Goal: Transaction & Acquisition: Purchase product/service

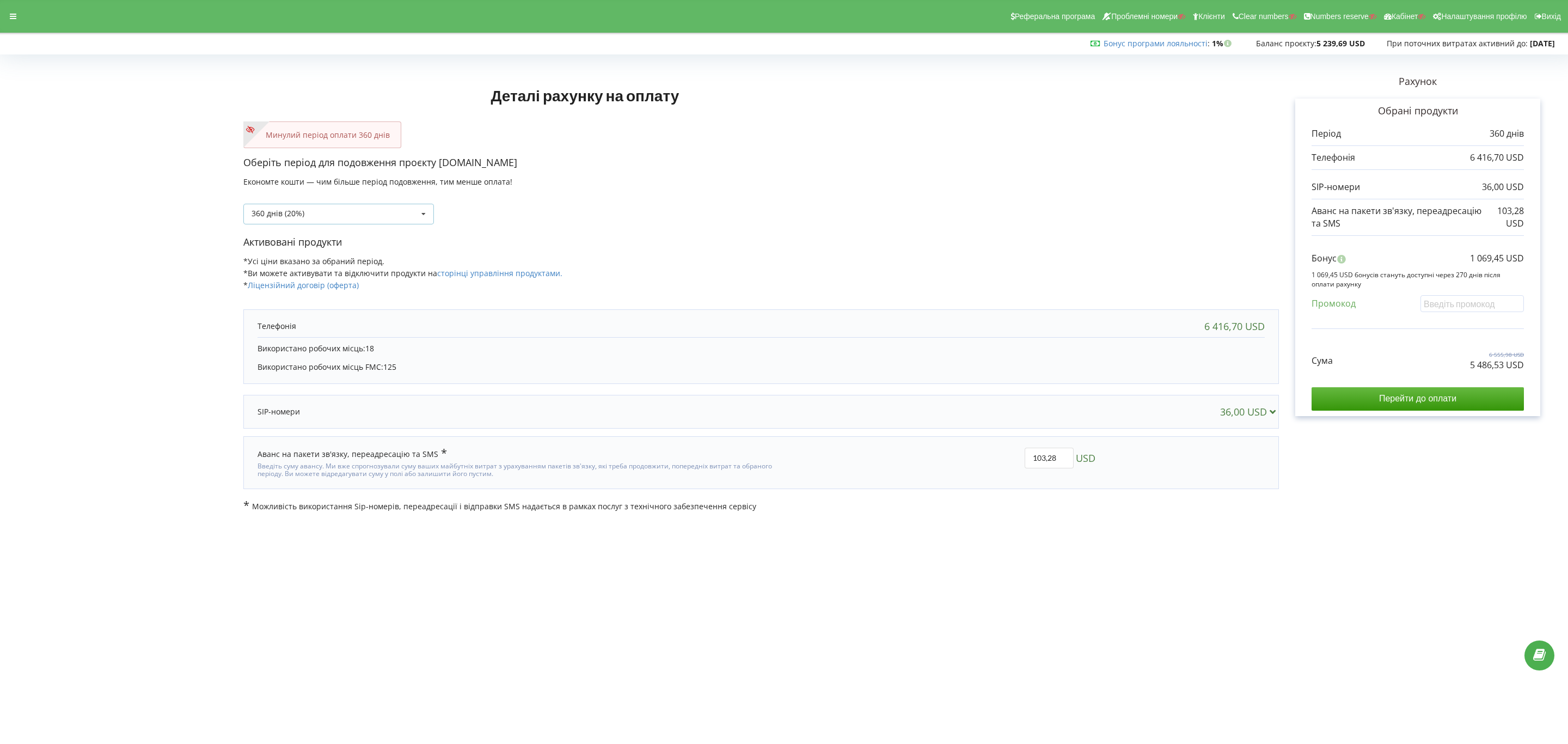
click at [336, 209] on div "360 днів (20%) Поповнити баланс без подовження" at bounding box center [338, 214] width 190 height 21
click at [335, 236] on div "Поповнити баланс без подовження" at bounding box center [338, 233] width 189 height 21
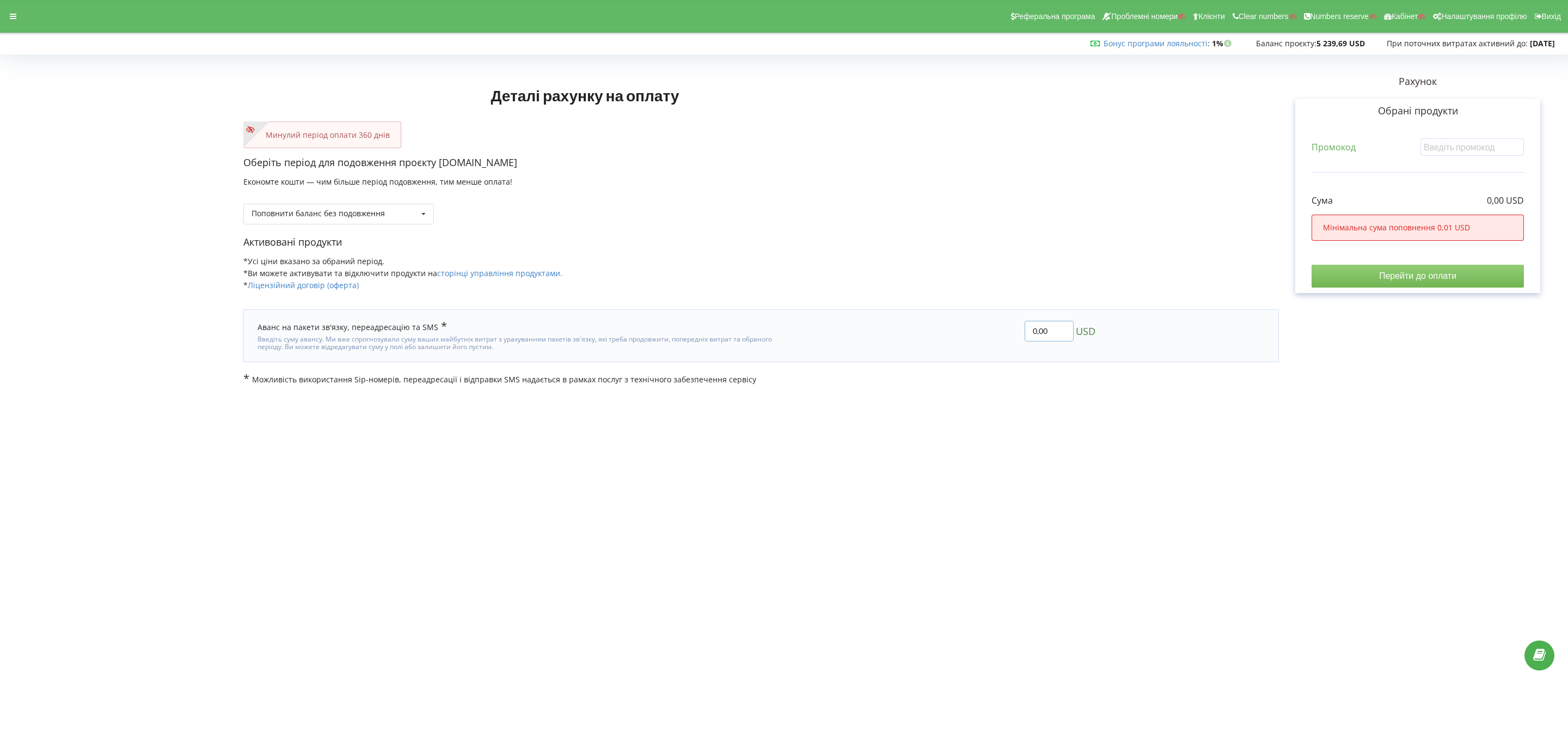
drag, startPoint x: 1038, startPoint y: 326, endPoint x: 1022, endPoint y: 329, distance: 16.3
click at [1025, 329] on input "0,00" at bounding box center [1050, 330] width 49 height 21
drag, startPoint x: 1050, startPoint y: 329, endPoint x: 1004, endPoint y: 330, distance: 46.0
click at [1004, 330] on div "0,00 USD" at bounding box center [943, 335] width 320 height 46
paste input "1020Б"
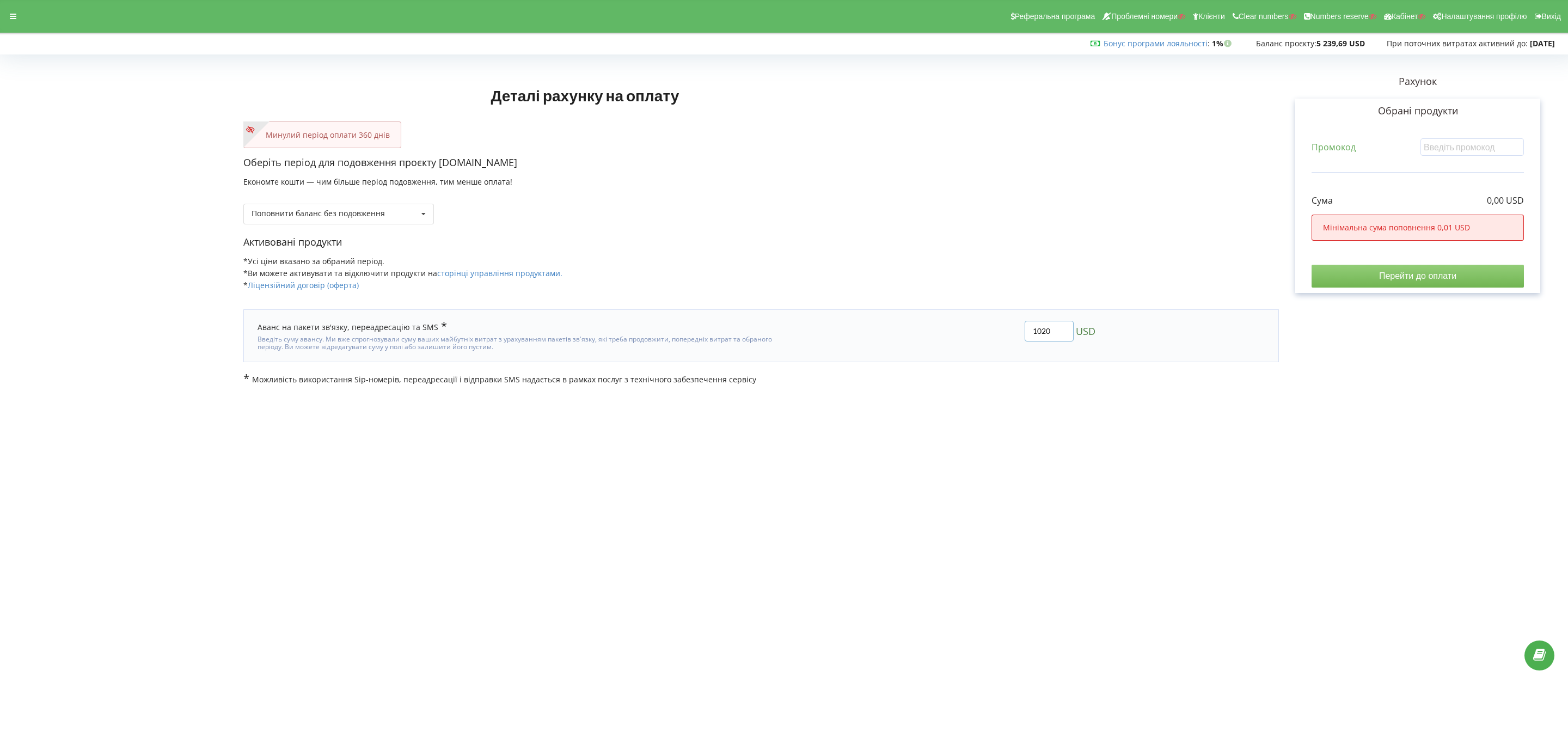
type input "1020"
click at [1021, 235] on div "Деталі рахунку на оплату Минулий період оплати 360 днів Оберіть період для подо…" at bounding box center [784, 221] width 1545 height 326
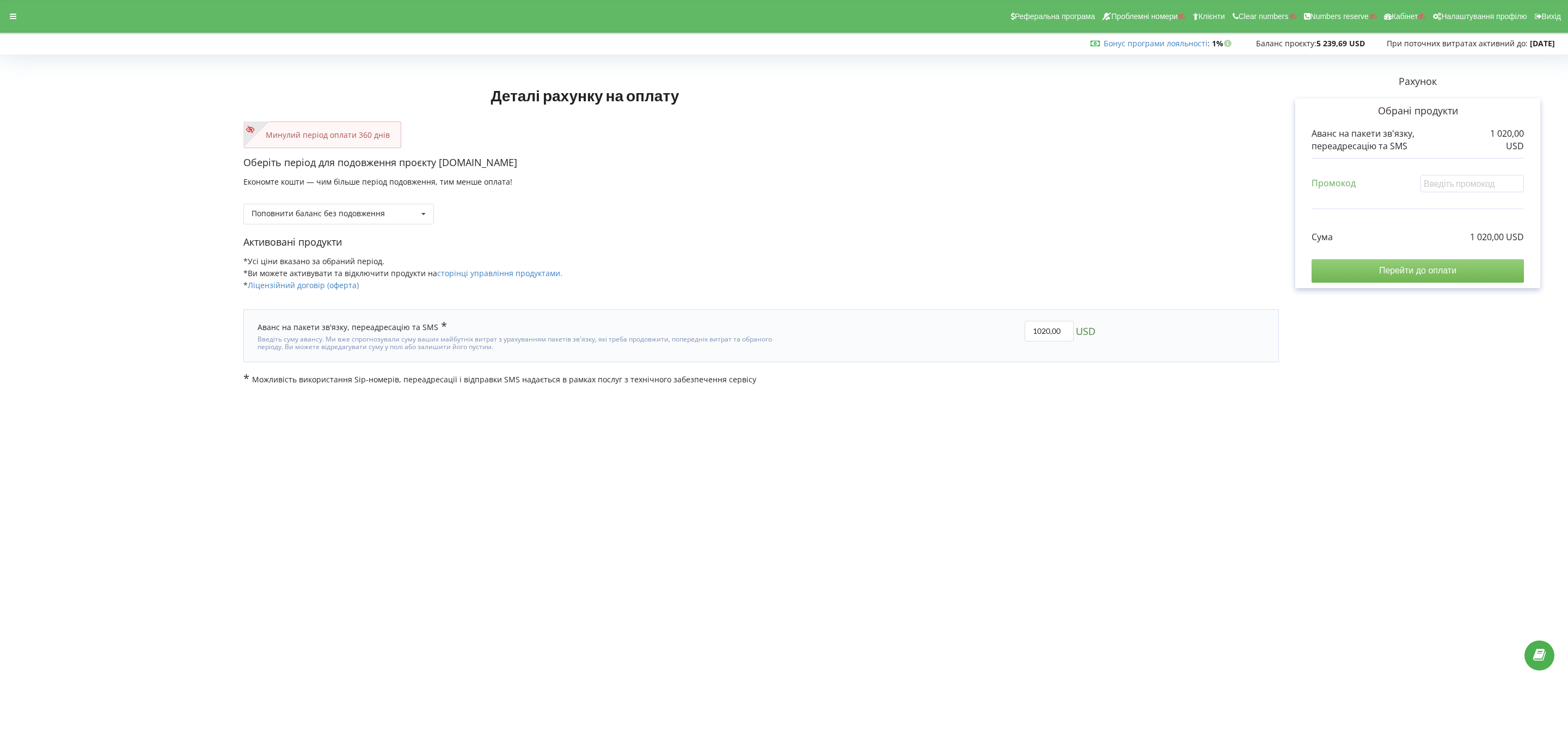
click at [1440, 274] on input "Перейти до оплати" at bounding box center [1417, 270] width 213 height 23
click at [983, 742] on body "Реферальна програма Проблемні номери Клієнти Clear numbers Numbers reserve Кабі…" at bounding box center [784, 372] width 1568 height 744
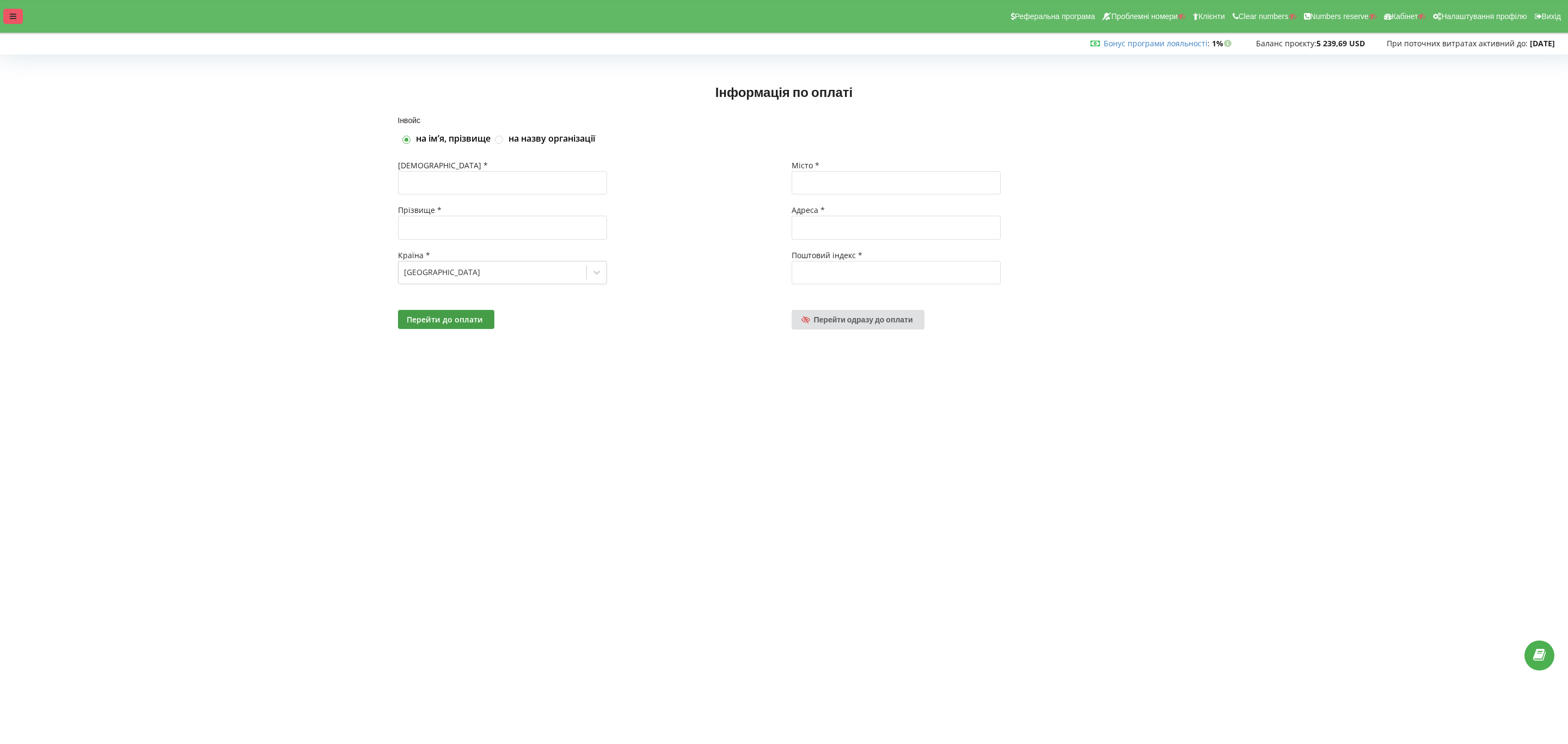
click at [13, 19] on icon at bounding box center [13, 17] width 7 height 8
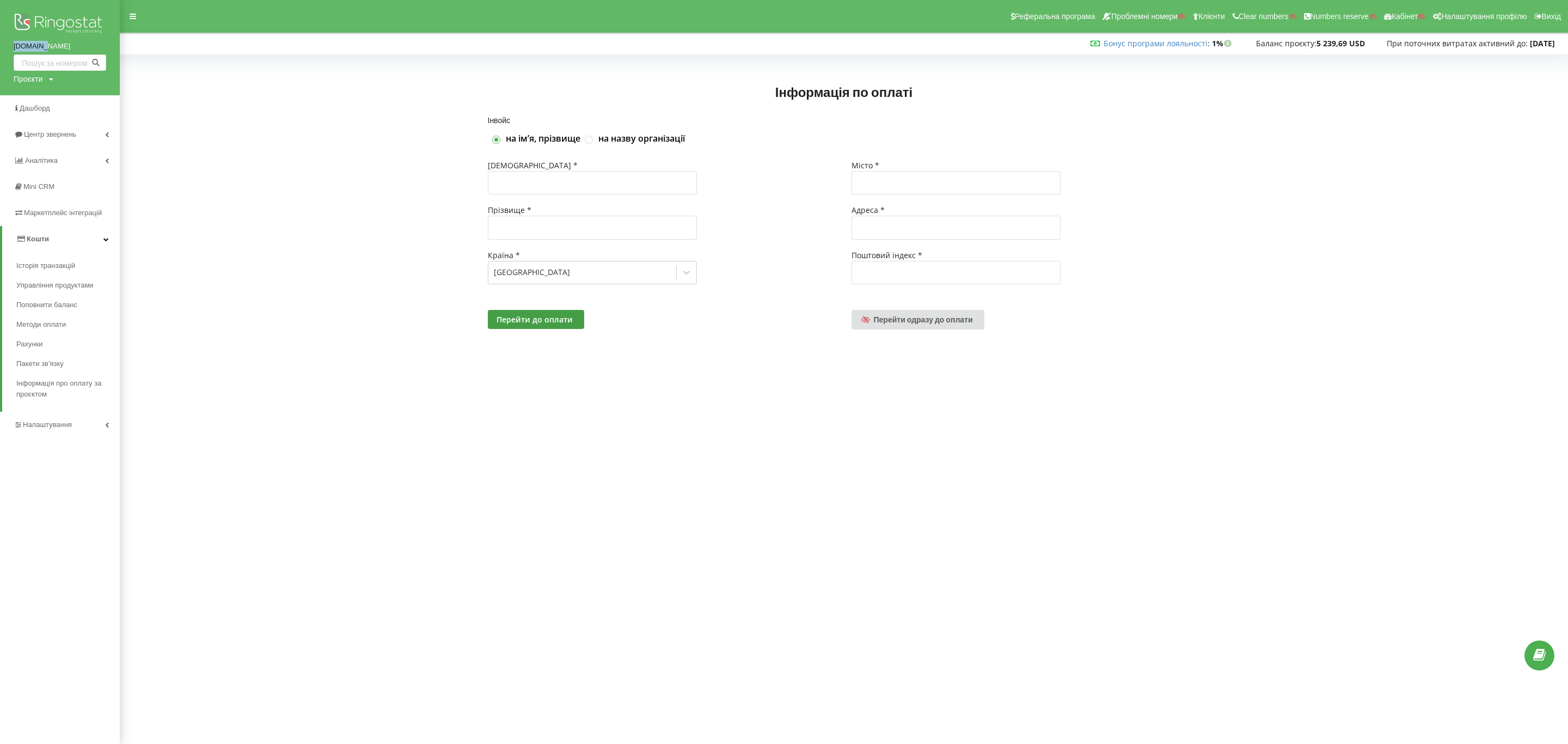
drag, startPoint x: 6, startPoint y: 51, endPoint x: 79, endPoint y: 48, distance: 73.1
click at [79, 48] on div "[DOMAIN_NAME] Проєкти Пошук" at bounding box center [60, 47] width 120 height 95
copy link "[DOMAIN_NAME]"
